Goal: Information Seeking & Learning: Learn about a topic

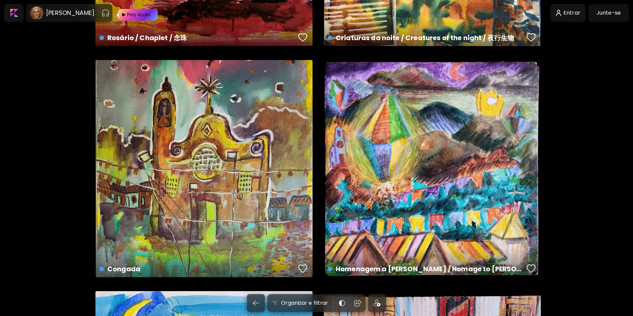
scroll to position [2671, 0]
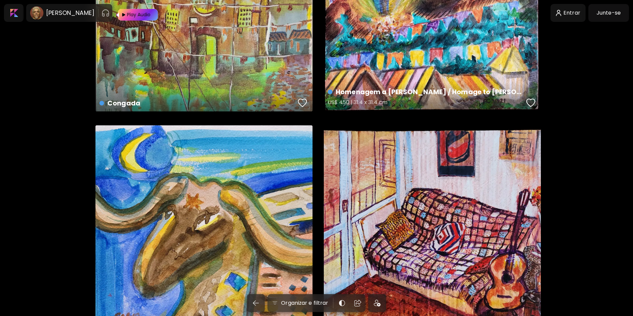
click at [393, 36] on div "Homenagem a Guignard / Homage to [PERSON_NAME] / 向[PERSON_NAME][PERSON_NAME]致敬 …" at bounding box center [432, 2] width 217 height 217
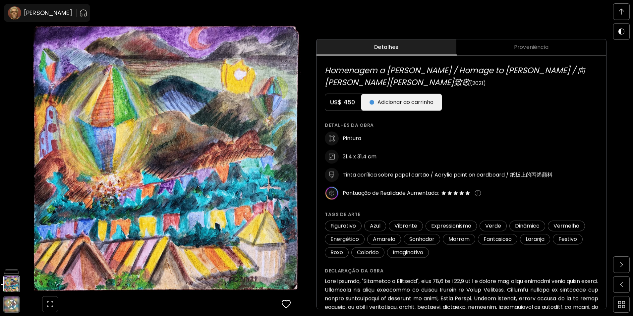
scroll to position [298, 0]
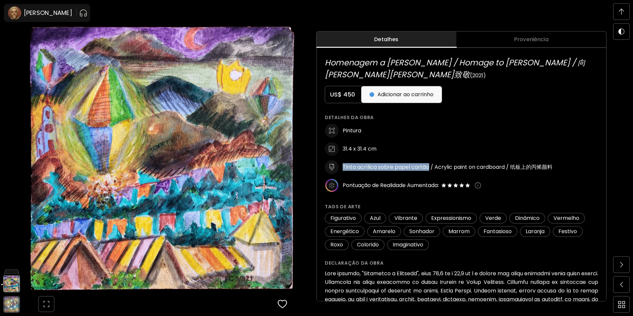
drag, startPoint x: 430, startPoint y: 155, endPoint x: 345, endPoint y: 152, distance: 85.5
click at [345, 163] on h6 "Tinta acrílica sobre papel cartão / Acrylic paint on cardboard / 纸板上的丙烯颜料" at bounding box center [447, 166] width 210 height 7
copy h6 "Tinta acrílica sobre papel cartão"
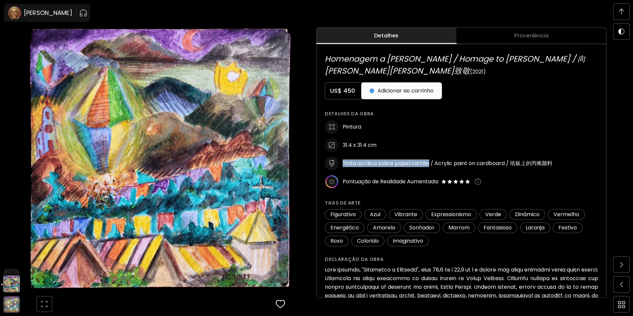
scroll to position [265, 0]
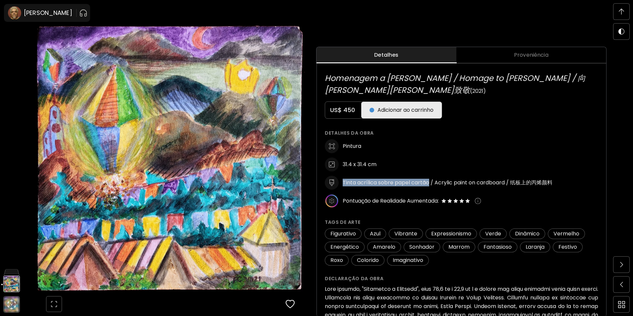
click at [538, 54] on span "Proveniência" at bounding box center [531, 55] width 142 height 8
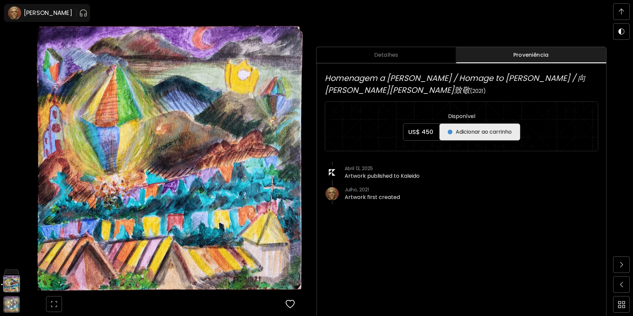
click at [618, 9] on span at bounding box center [621, 12] width 14 height 14
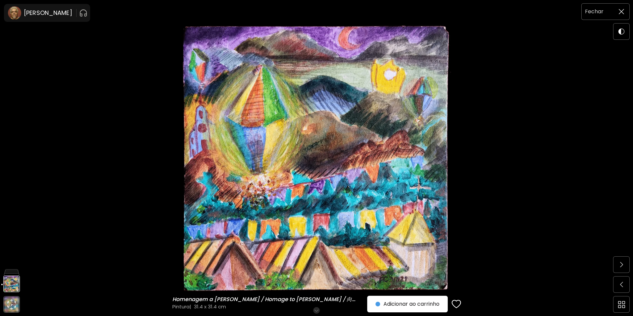
scroll to position [0, 0]
click at [626, 258] on span at bounding box center [621, 264] width 14 height 14
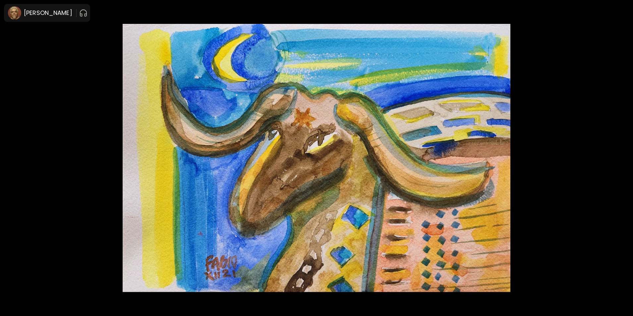
click at [624, 259] on div at bounding box center [316, 158] width 633 height 316
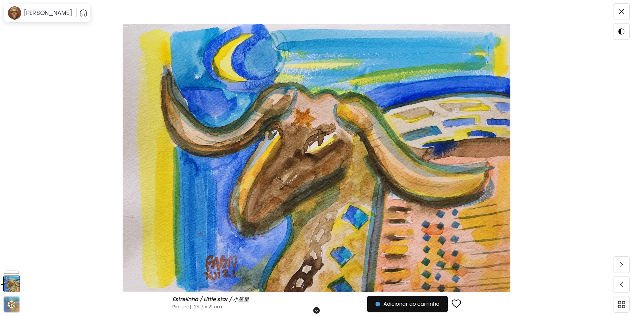
click at [552, 223] on img at bounding box center [316, 158] width 577 height 268
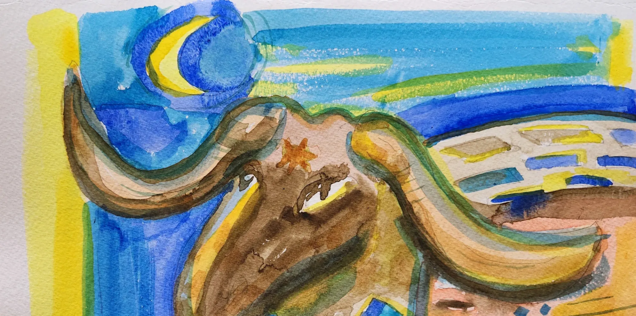
click at [67, 58] on img at bounding box center [318, 220] width 636 height 440
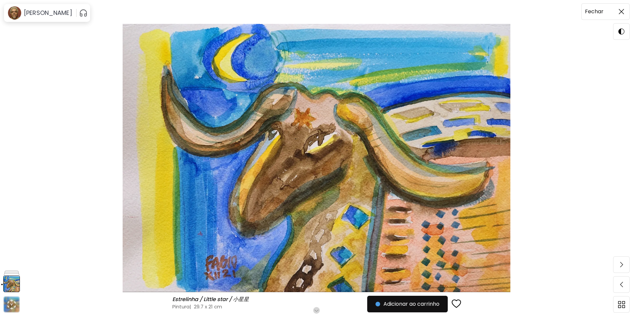
click at [622, 13] on img at bounding box center [620, 11] width 5 height 5
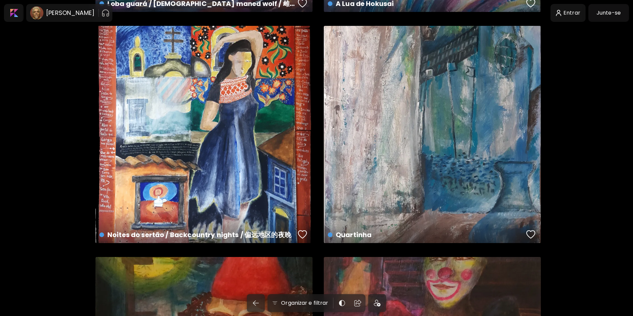
scroll to position [1123, 0]
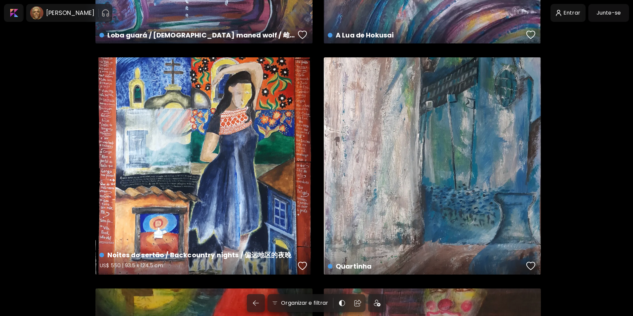
click at [267, 157] on div "Noites do sertão / Backcountry nights / 偏远地区的夜晚 US$ 550 | 93.5 x 124.5 cm" at bounding box center [203, 165] width 217 height 217
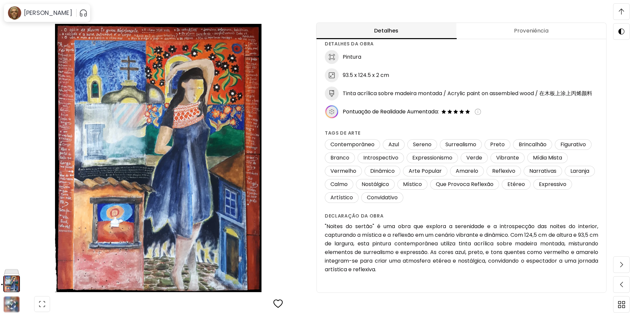
scroll to position [596, 0]
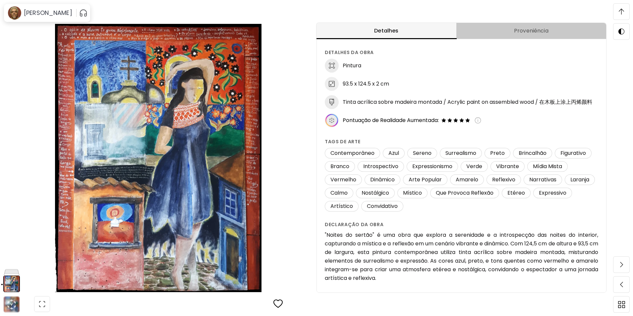
drag, startPoint x: 549, startPoint y: 26, endPoint x: 549, endPoint y: 33, distance: 7.0
click at [549, 26] on button "Proveniência" at bounding box center [531, 31] width 150 height 16
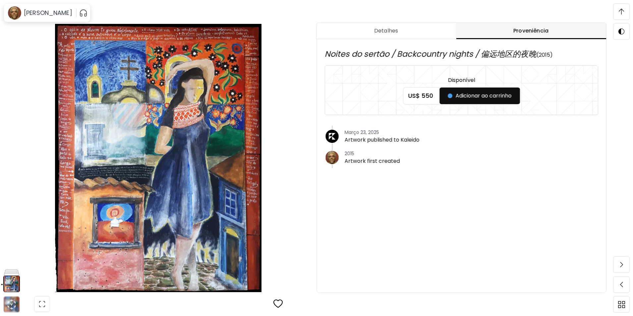
drag, startPoint x: 623, startPoint y: 12, endPoint x: 622, endPoint y: 43, distance: 31.1
click at [623, 12] on img at bounding box center [620, 12] width 5 height 6
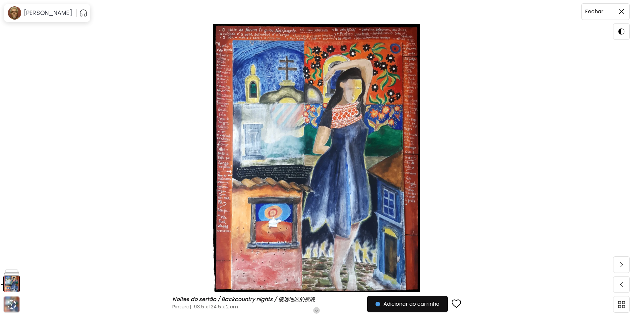
click at [618, 15] on span at bounding box center [621, 12] width 14 height 14
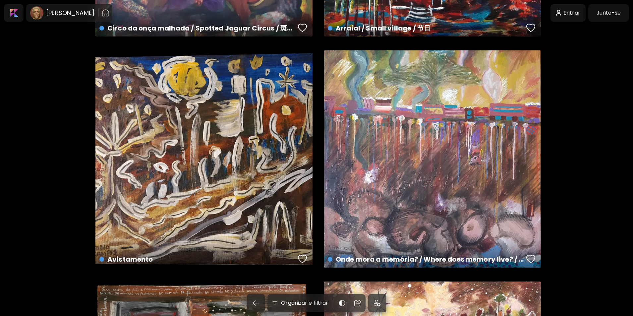
scroll to position [243, 0]
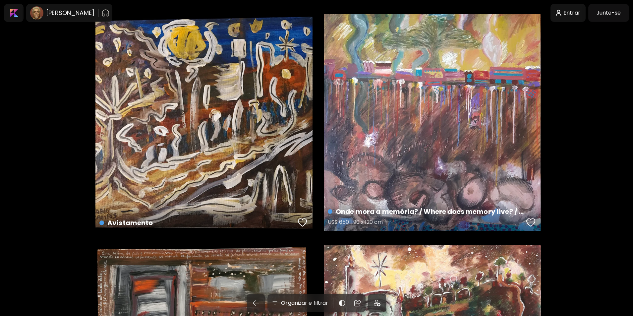
click at [493, 105] on div "Onde mora a memória? / Where does memory live? / 记忆住在哪里？ US$ 650 | 90 x 120 cm" at bounding box center [432, 122] width 217 height 217
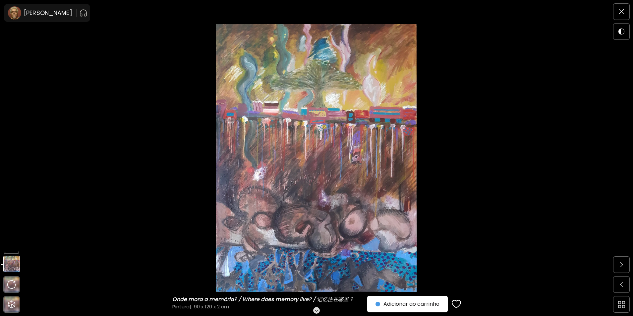
click at [476, 161] on img at bounding box center [316, 158] width 577 height 268
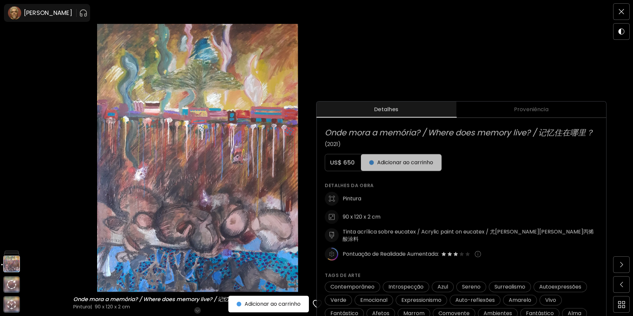
scroll to position [199, 0]
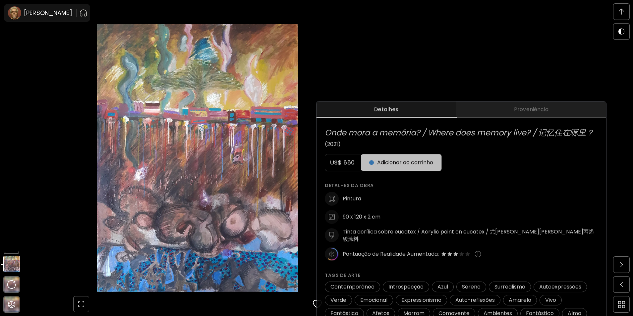
click at [522, 110] on span "Proveniência" at bounding box center [531, 109] width 142 height 8
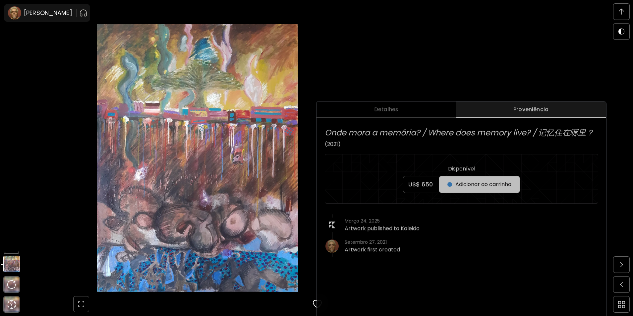
click at [621, 15] on span at bounding box center [621, 12] width 14 height 14
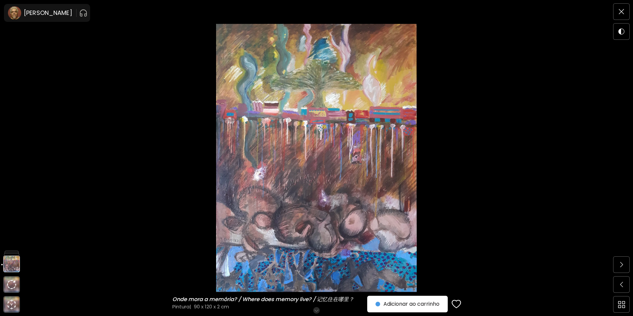
scroll to position [0, 0]
click at [621, 15] on span at bounding box center [621, 12] width 14 height 14
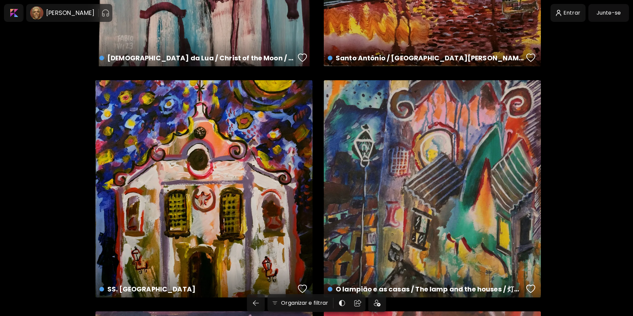
scroll to position [1878, 0]
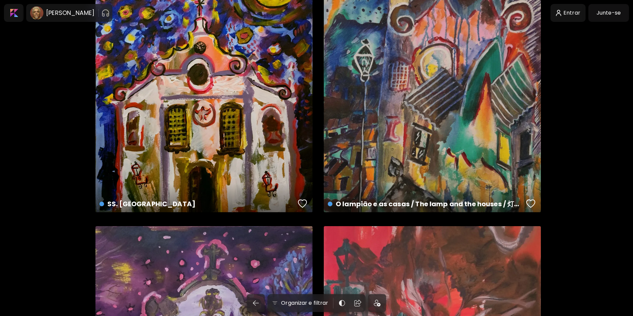
click at [435, 129] on div "O lampião e as casas / The lamp and the houses / 灯和房子 US$ 850 | 40 x 60 cm" at bounding box center [432, 103] width 217 height 217
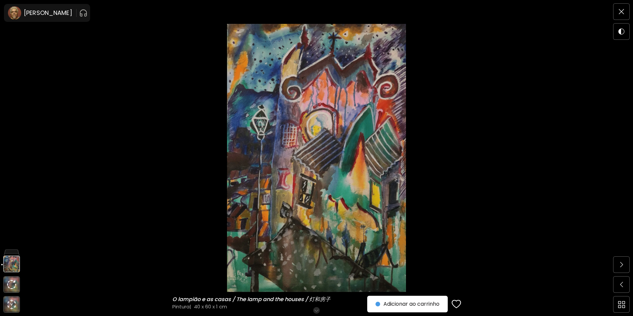
click at [352, 135] on img at bounding box center [316, 158] width 577 height 268
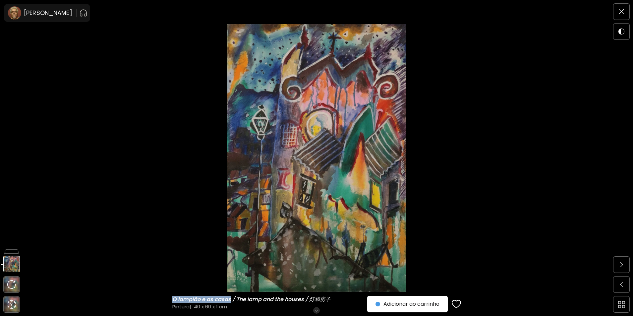
drag, startPoint x: 231, startPoint y: 298, endPoint x: 205, endPoint y: 295, distance: 26.3
click at [174, 301] on h6 "O lampião e as casas / The lamp and the houses / 灯和房子" at bounding box center [252, 299] width 160 height 7
copy h6 "O lampião e as casas"
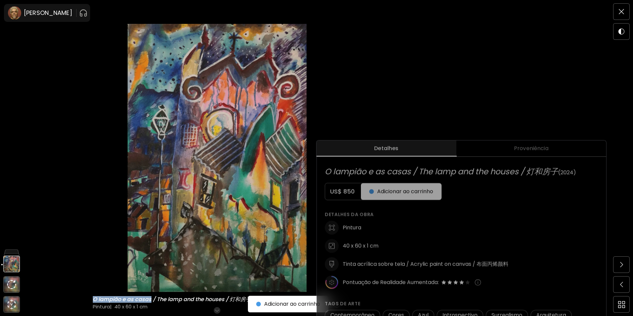
click at [518, 149] on span "Proveniência" at bounding box center [531, 148] width 142 height 8
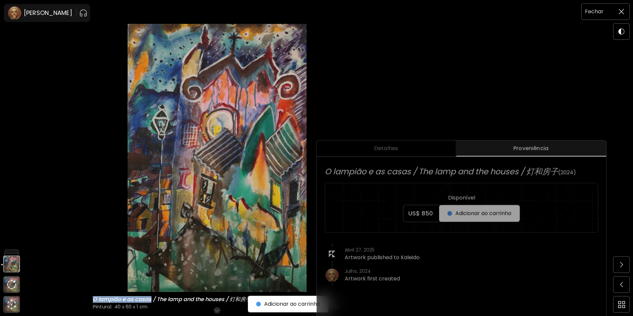
click at [623, 12] on img at bounding box center [620, 11] width 5 height 5
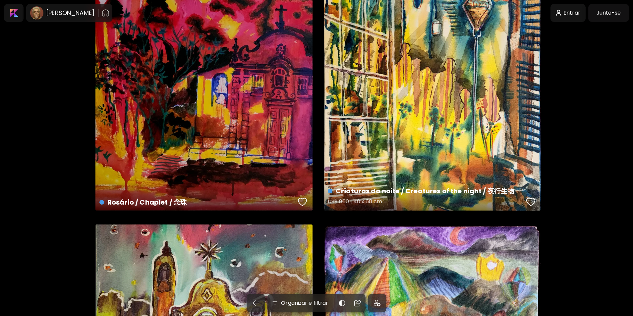
scroll to position [2341, 0]
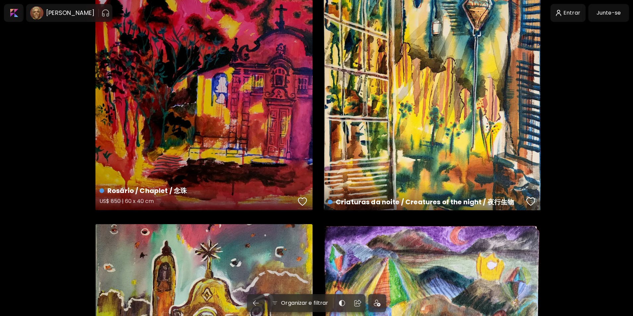
click at [192, 109] on div "Rosário / Chaplet / 念珠 US$ 850 | 60 x 40 cm" at bounding box center [203, 101] width 217 height 217
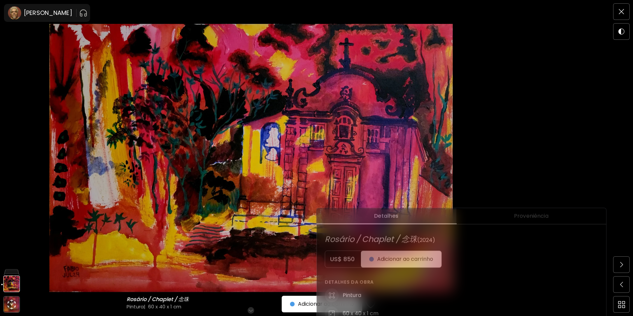
scroll to position [199, 0]
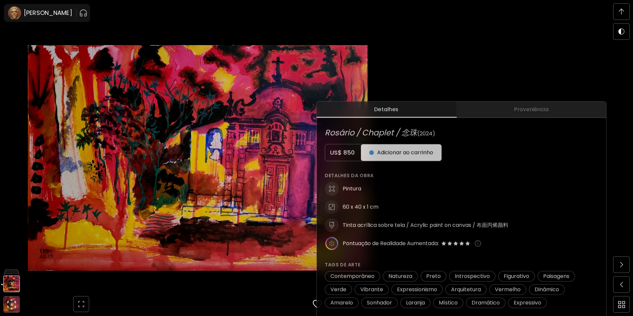
click at [548, 110] on span "Proveniência" at bounding box center [531, 109] width 142 height 8
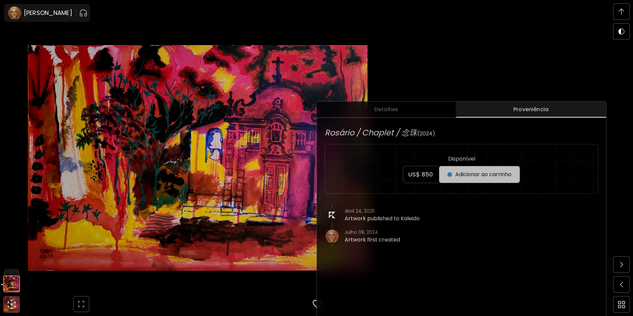
click at [217, 135] on img at bounding box center [197, 158] width 339 height 268
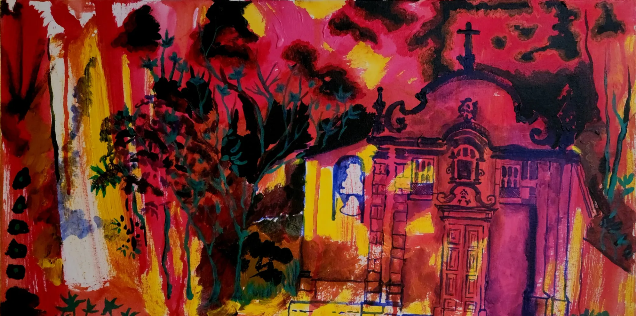
click at [552, 58] on img at bounding box center [318, 211] width 636 height 423
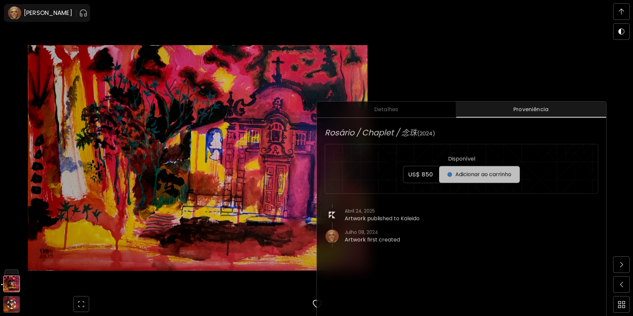
click at [626, 15] on span at bounding box center [621, 12] width 14 height 14
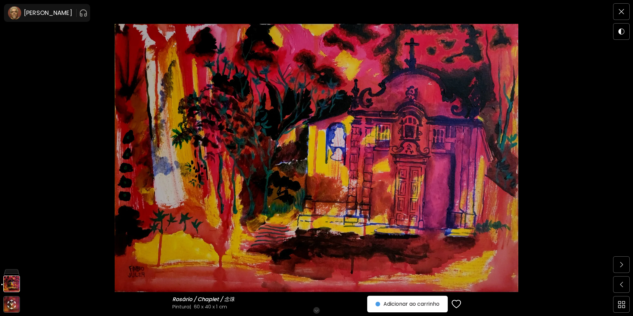
scroll to position [0, 0]
click at [625, 16] on span at bounding box center [621, 12] width 14 height 14
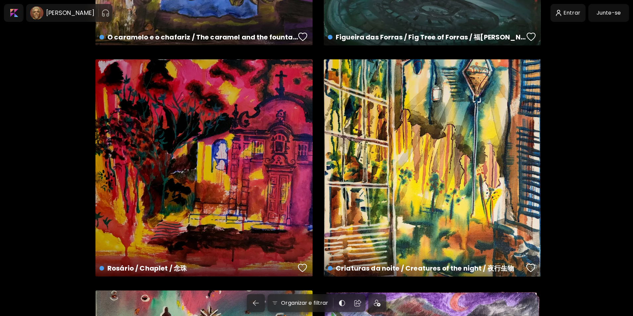
scroll to position [2242, 0]
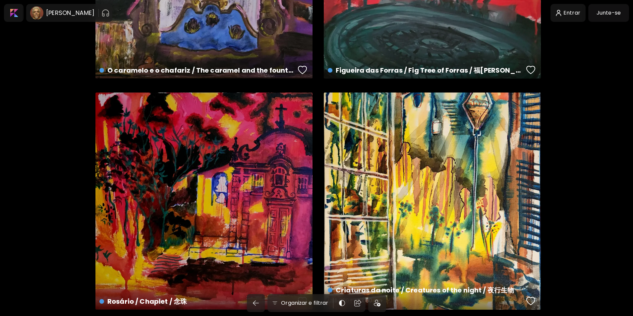
click at [467, 202] on div "Criaturas da noite / Creatures of the night / 夜行生物 US$ 800 | 40 x 60 cm" at bounding box center [432, 200] width 217 height 217
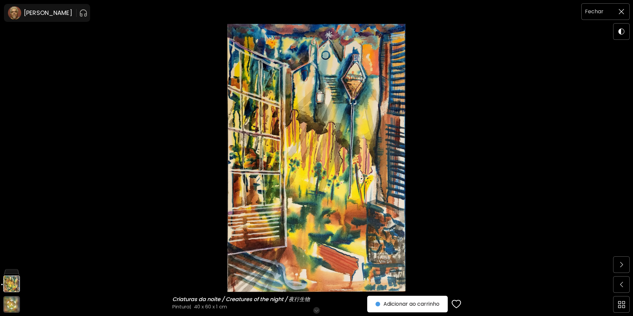
click at [620, 13] on img at bounding box center [620, 11] width 5 height 5
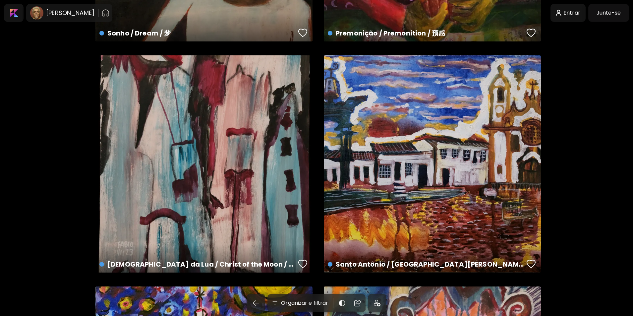
scroll to position [1629, 0]
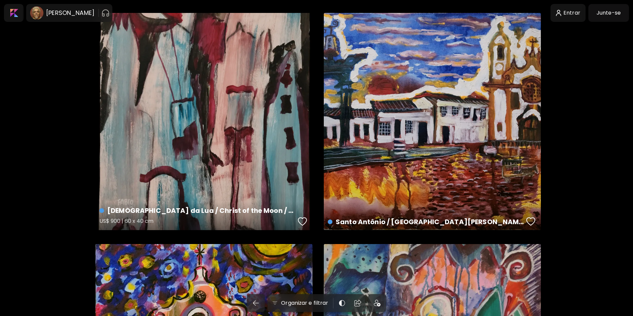
click at [204, 121] on div "[DEMOGRAPHIC_DATA] da Lua / Christ of the Moon / 月亮的[DEMOGRAPHIC_DATA] US$ 900 …" at bounding box center [203, 121] width 217 height 217
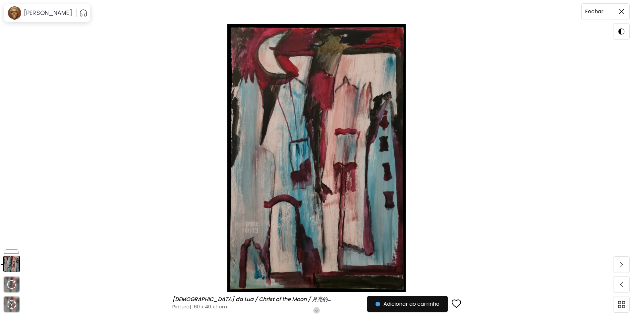
click at [623, 14] on img at bounding box center [620, 11] width 5 height 5
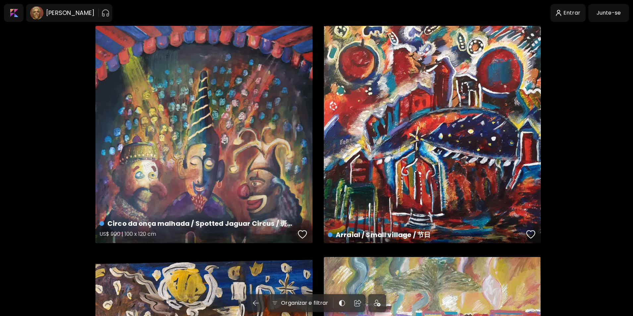
click at [195, 100] on div "Circo da onça malhada / Spotted Jaguar Circus / 斑点美洲虎马戏团 US$ 900 | 100 x 120 cm" at bounding box center [203, 134] width 217 height 217
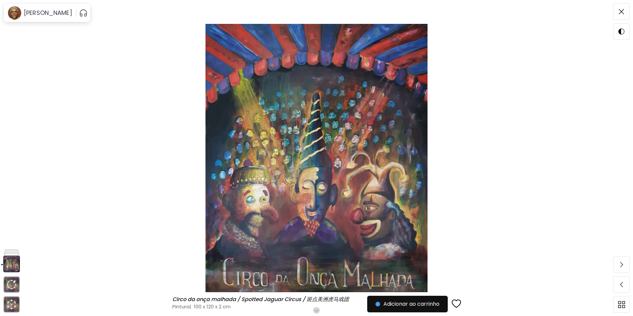
click at [524, 207] on img at bounding box center [316, 158] width 577 height 268
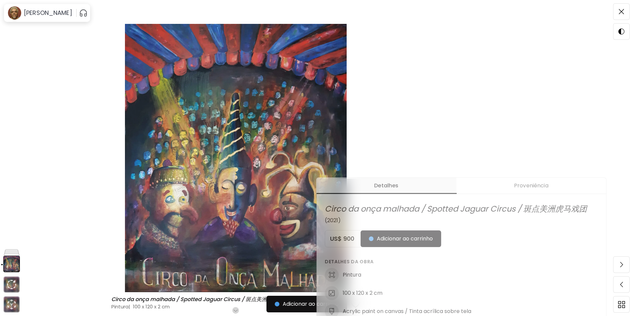
scroll to position [232, 0]
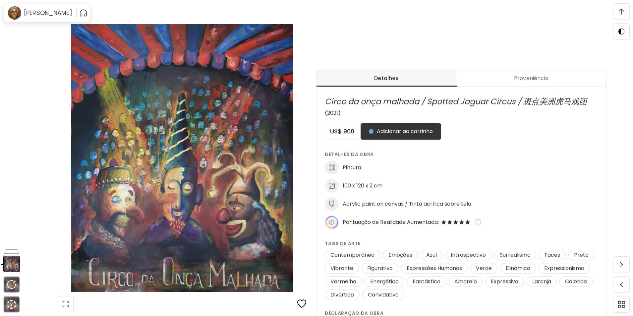
click at [537, 82] on button "Proveniência" at bounding box center [531, 78] width 150 height 16
